Goal: Transaction & Acquisition: Purchase product/service

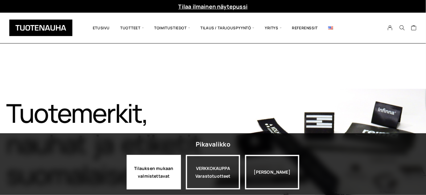
click at [158, 166] on div "Tilauksen mukaan valmistettavat" at bounding box center [154, 172] width 54 height 35
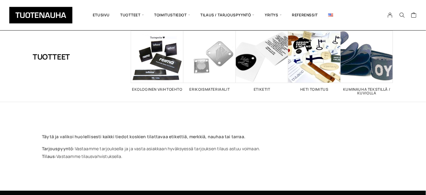
scroll to position [18, 0]
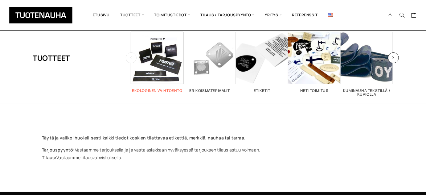
click at [170, 63] on span "Visit product category Ekologinen vaihtoehto" at bounding box center [157, 58] width 52 height 52
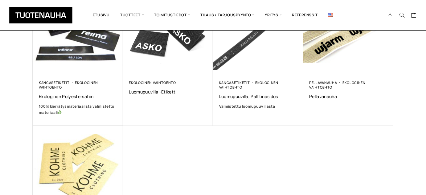
scroll to position [151, 0]
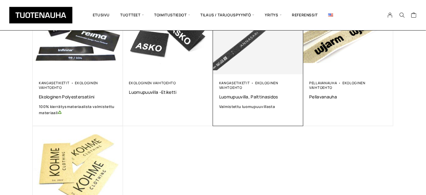
click at [242, 106] on span "Valmistettu luomupuuvillasta" at bounding box center [247, 106] width 56 height 5
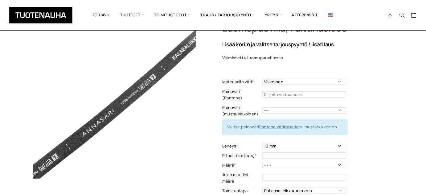
scroll to position [52, 0]
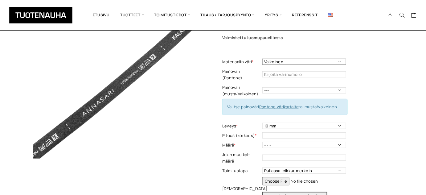
click at [337, 62] on select "Valkoinen Luonnonvalkoinen Musta" at bounding box center [305, 62] width 84 height 6
select select "Luonnonvalkoinen"
click at [263, 59] on select "Valkoinen Luonnonvalkoinen Musta" at bounding box center [305, 62] width 84 height 6
click at [389, 65] on div "Luomupuuvilla, palttinasidos Lisää koriin ja valitse tarjouspyyntö / lisätilaus…" at bounding box center [307, 134] width 171 height 265
click at [343, 87] on select "--- Musta Valkoinen" at bounding box center [305, 90] width 84 height 6
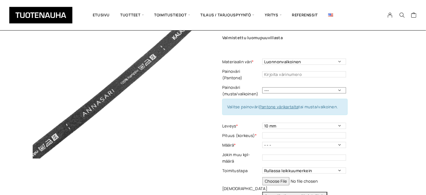
select select "musta"
click at [263, 87] on select "--- Musta Valkoinen" at bounding box center [305, 90] width 84 height 6
click at [380, 86] on div "Luomupuuvilla, palttinasidos Lisää koriin ja valitse tarjouspyyntö / lisätilaus…" at bounding box center [307, 134] width 171 height 265
click at [295, 104] on link "Pantone värikartalta" at bounding box center [278, 107] width 39 height 6
